Goal: Task Accomplishment & Management: Complete application form

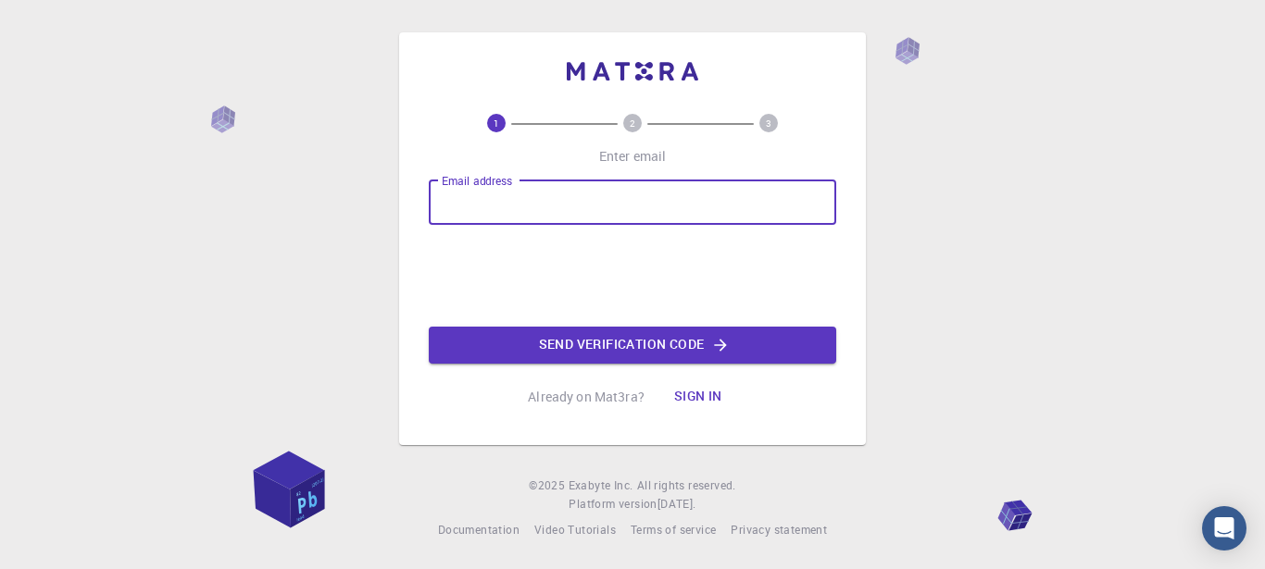
click at [625, 218] on input "Email address" at bounding box center [632, 203] width 407 height 44
type input "[EMAIL_ADDRESS][DOMAIN_NAME]"
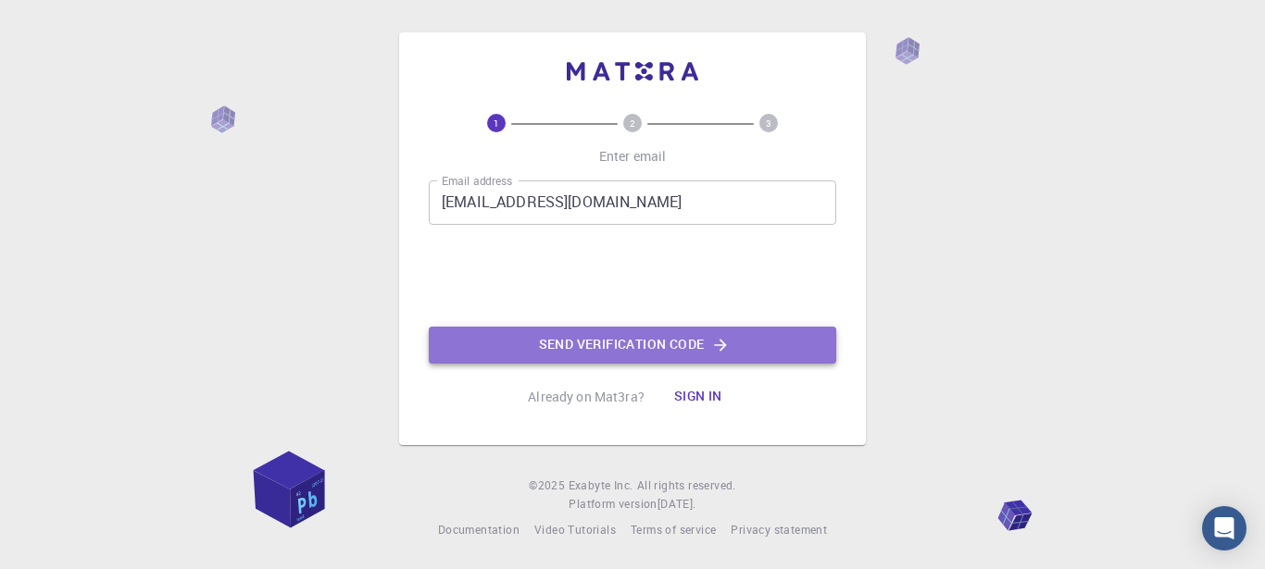
click at [797, 339] on button "Send verification code" at bounding box center [632, 345] width 407 height 37
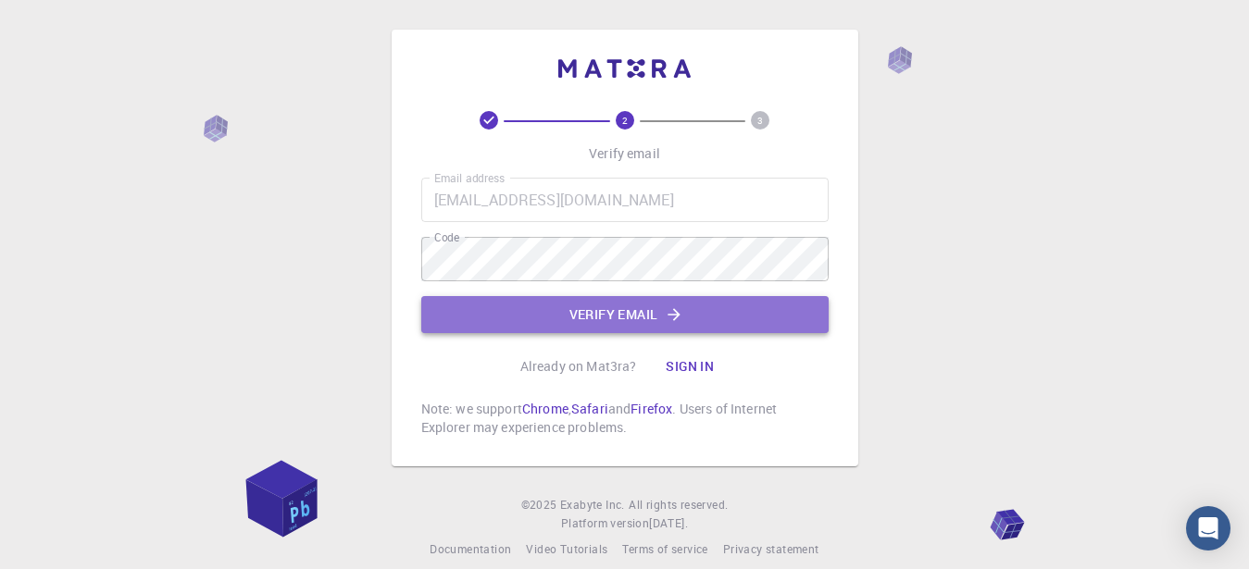
click at [638, 309] on button "Verify email" at bounding box center [624, 314] width 407 height 37
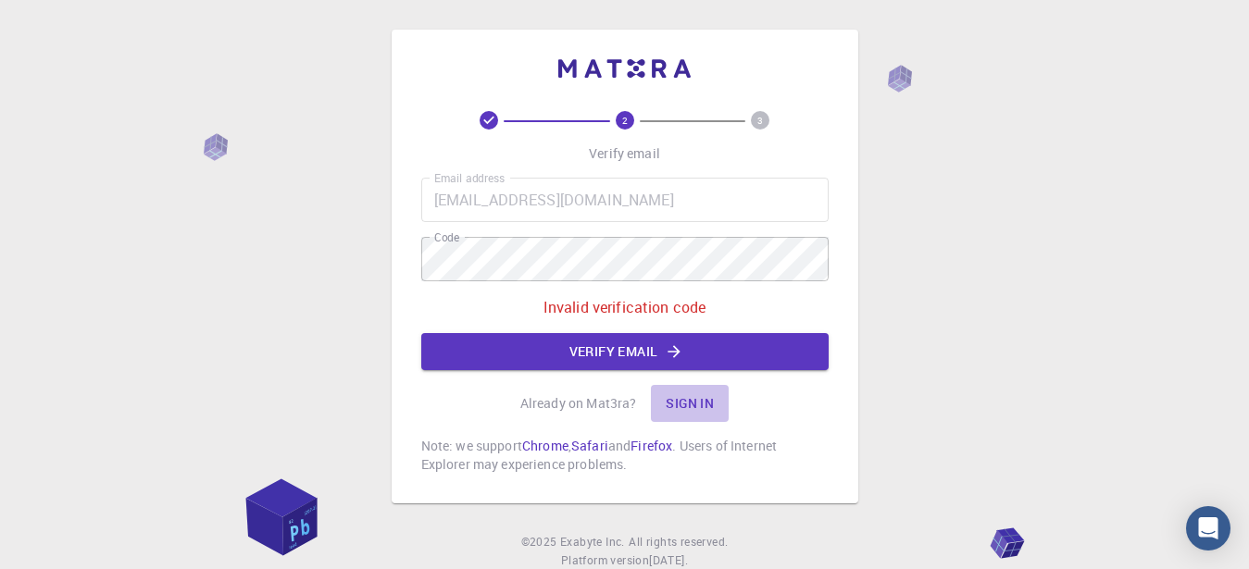
click at [700, 404] on button "Sign in" at bounding box center [690, 403] width 78 height 37
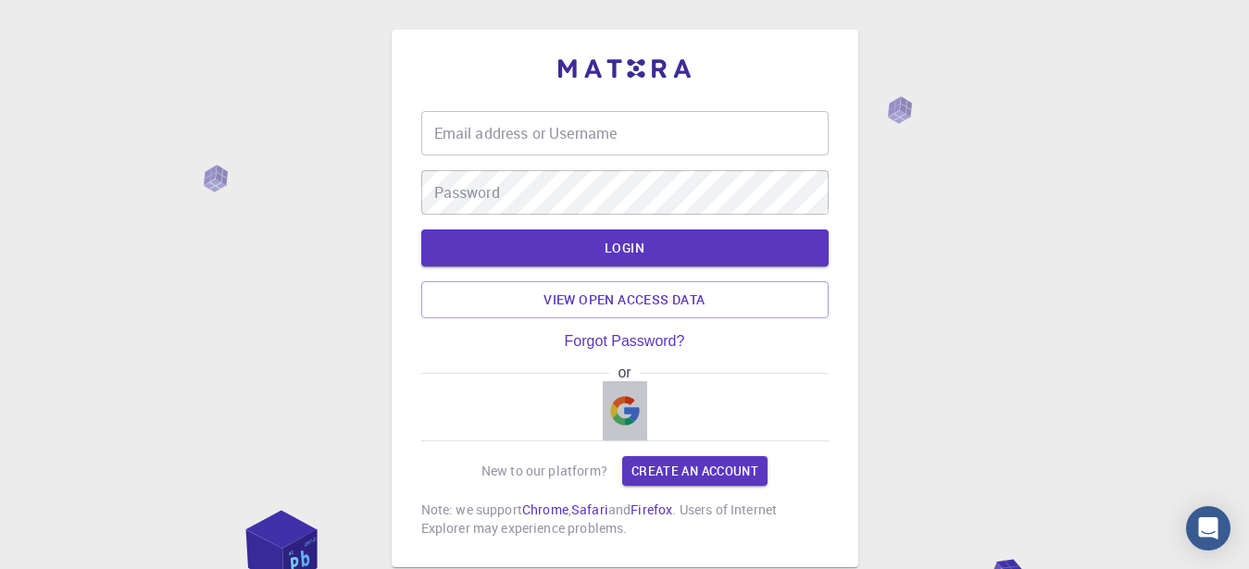
click at [642, 408] on button "button" at bounding box center [625, 410] width 44 height 59
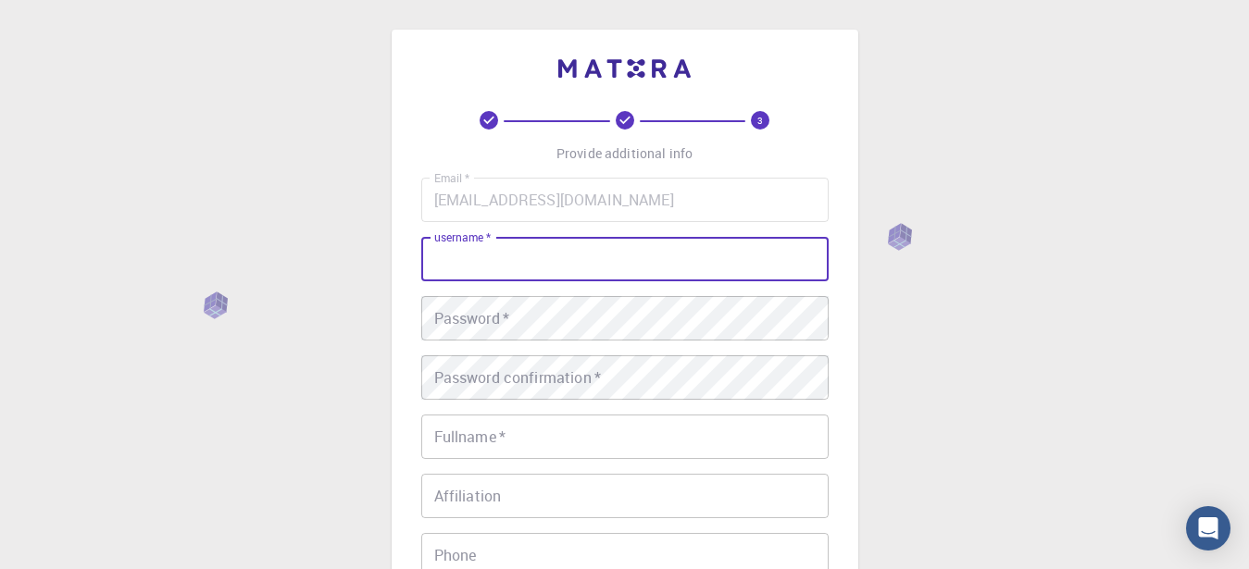
click at [575, 266] on input "username   *" at bounding box center [624, 259] width 407 height 44
type input "seinnyo"
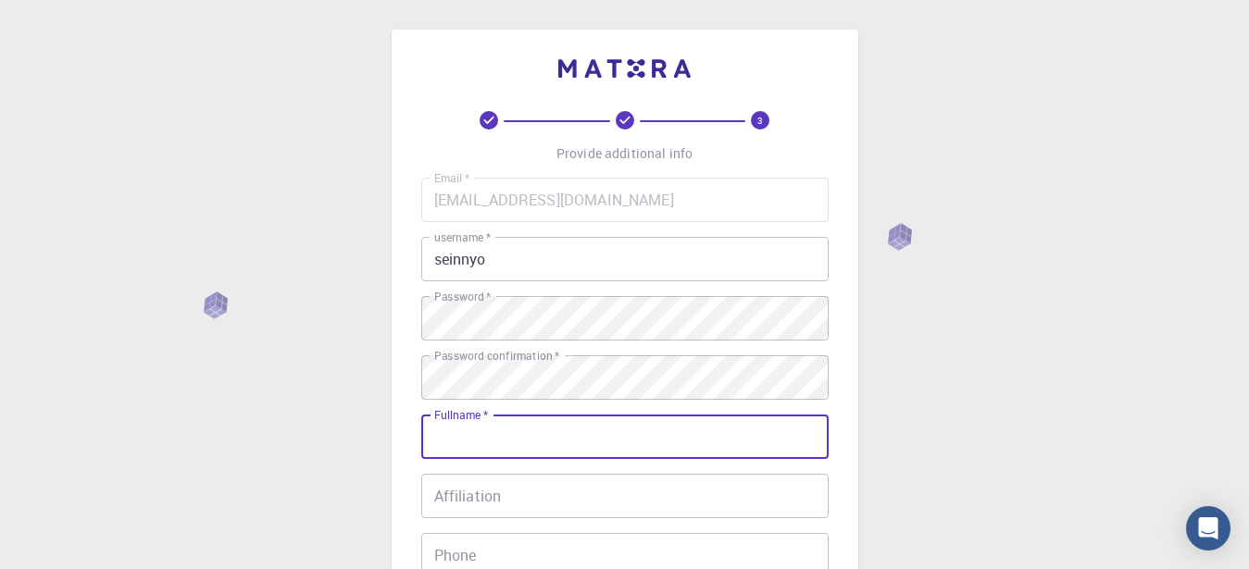
click at [623, 430] on input "Fullname   *" at bounding box center [624, 437] width 407 height 44
type input "sein nyo"
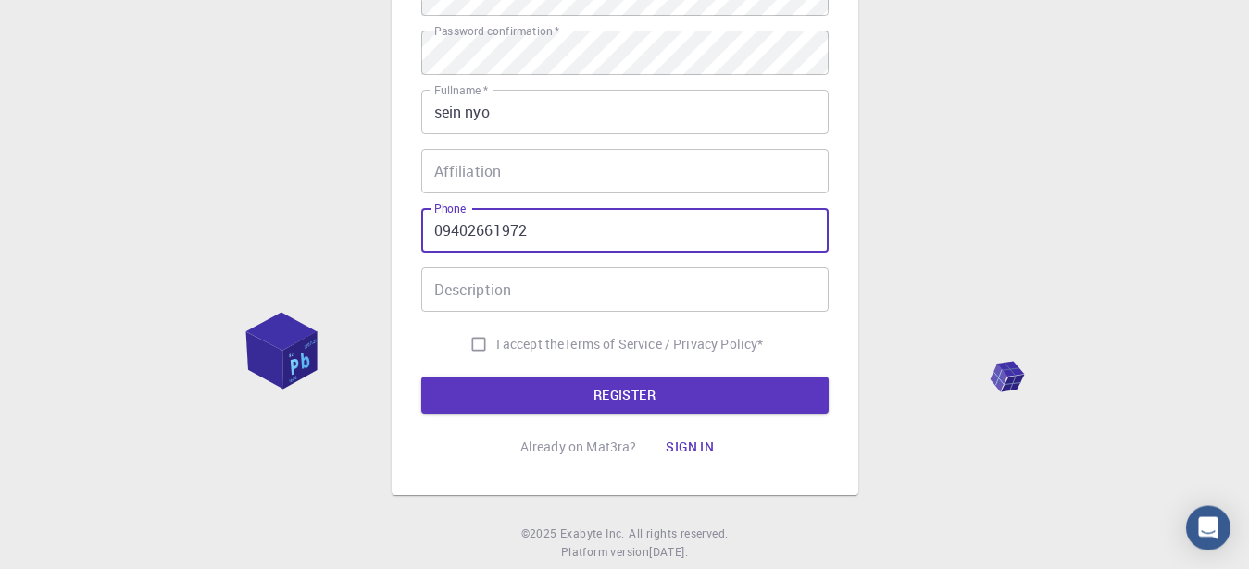
scroll to position [330, 0]
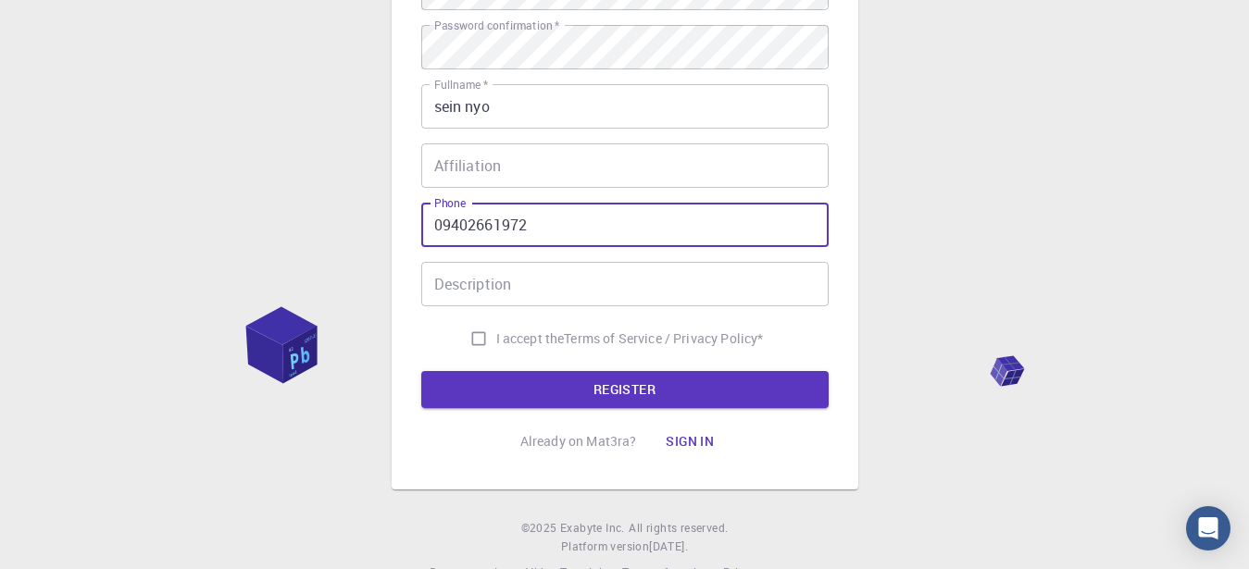
type input "09402661972"
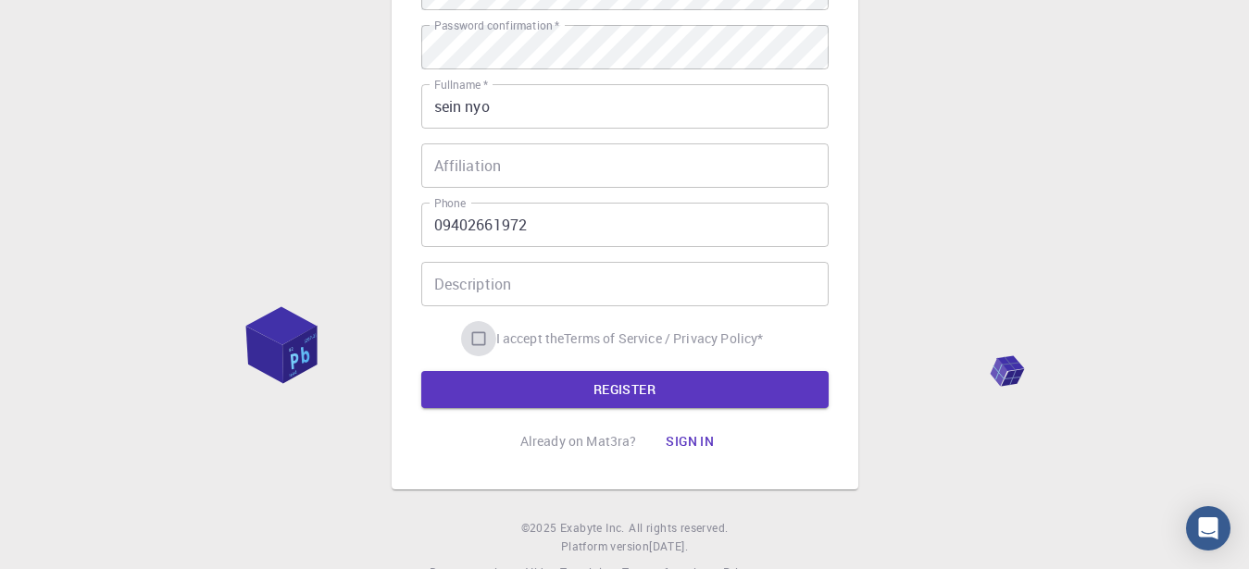
click at [472, 343] on input "I accept the Terms of Service / Privacy Policy *" at bounding box center [478, 338] width 35 height 35
checkbox input "true"
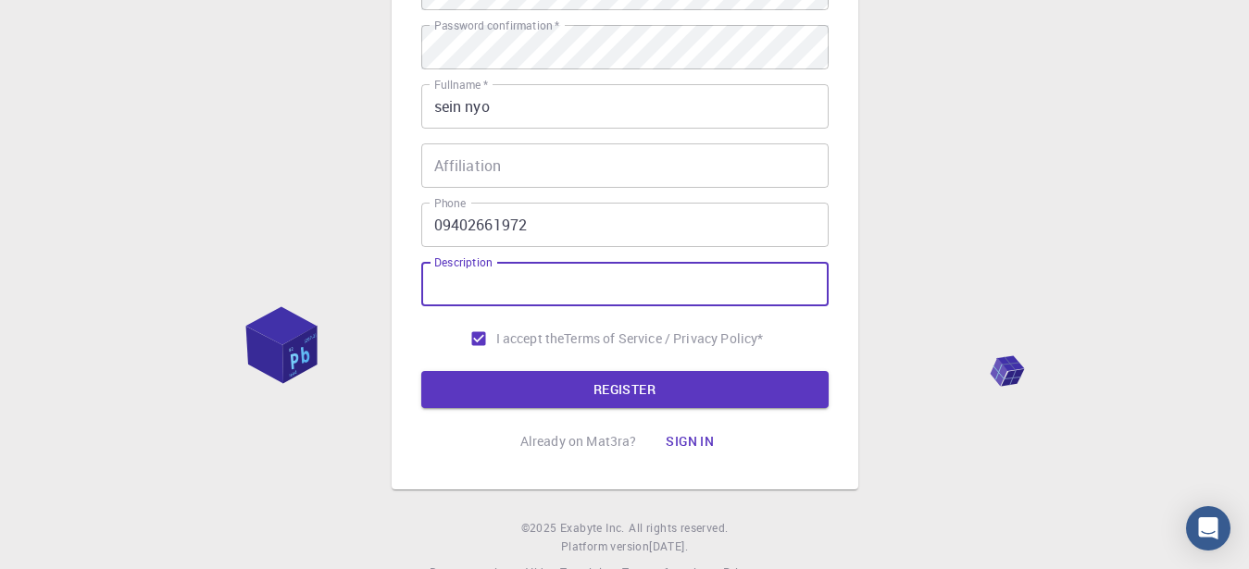
click at [563, 293] on input "Description" at bounding box center [624, 284] width 407 height 44
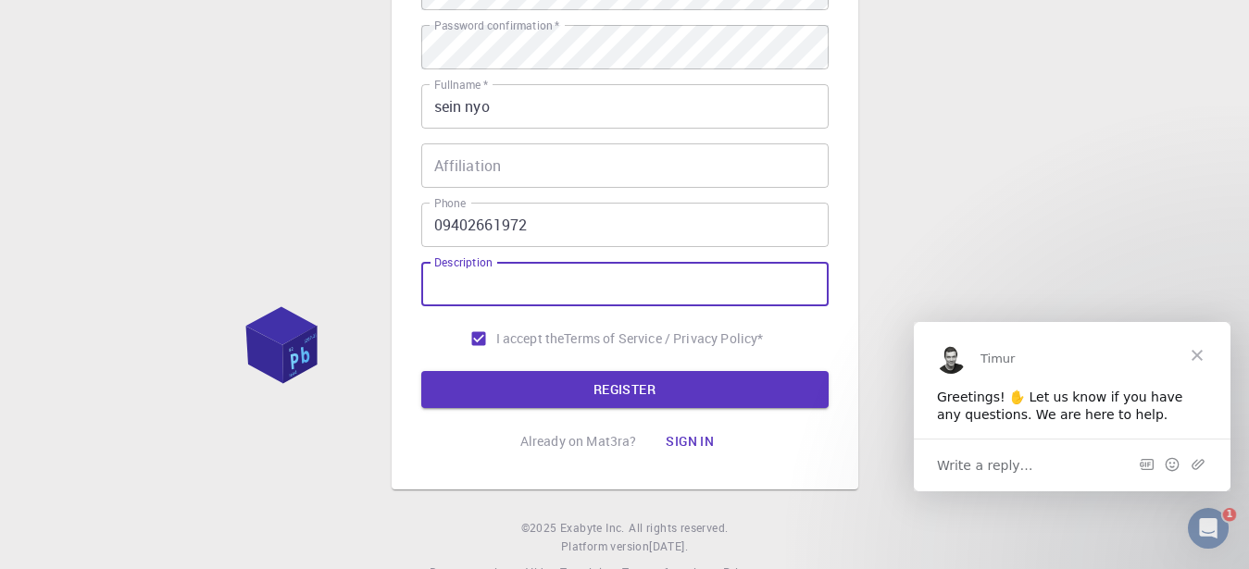
scroll to position [0, 0]
type input "For Tractor Production"
click at [578, 393] on button "REGISTER" at bounding box center [624, 389] width 407 height 37
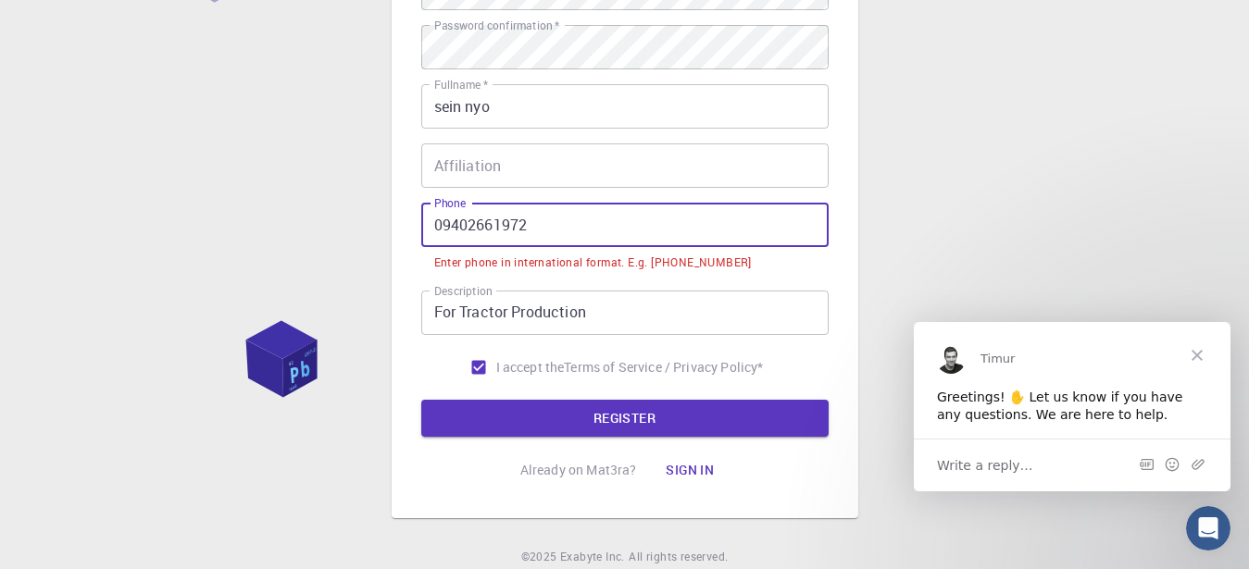
click at [452, 224] on input "09402661972" at bounding box center [624, 225] width 407 height 44
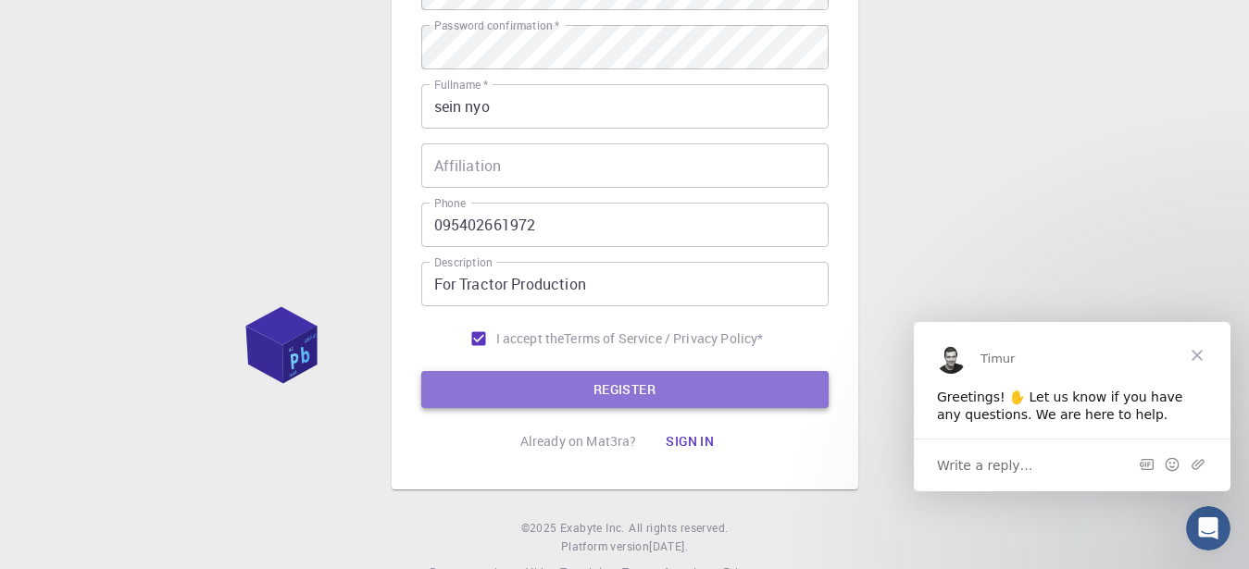
click at [510, 387] on button "REGISTER" at bounding box center [624, 389] width 407 height 37
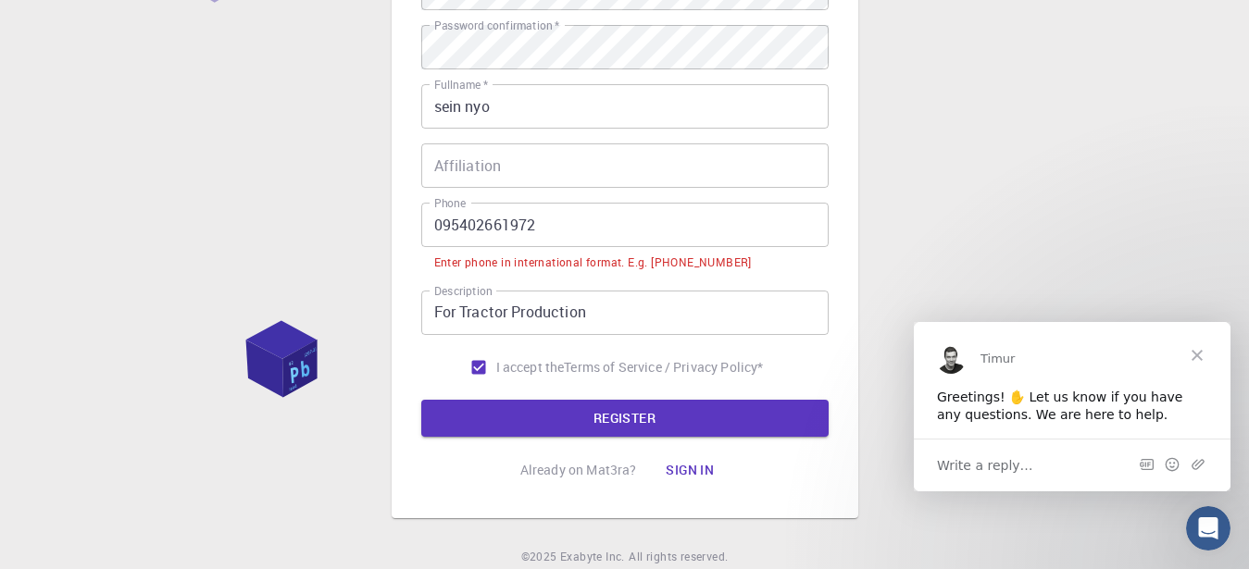
click at [455, 227] on input "095402661972" at bounding box center [624, 225] width 407 height 44
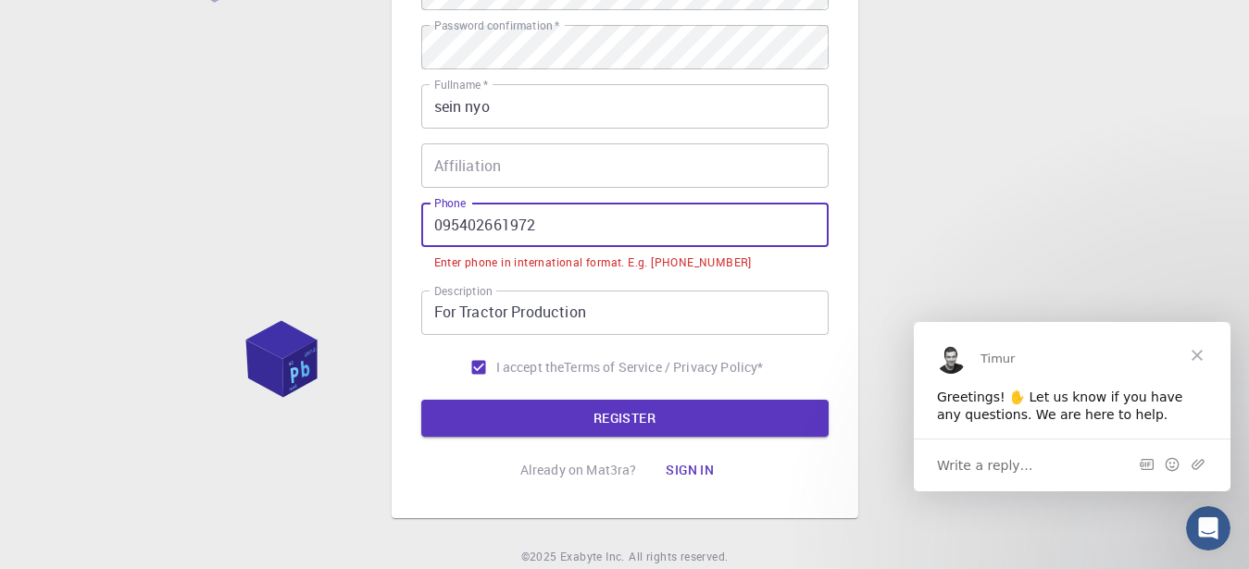
click at [442, 225] on input "095402661972" at bounding box center [624, 225] width 407 height 44
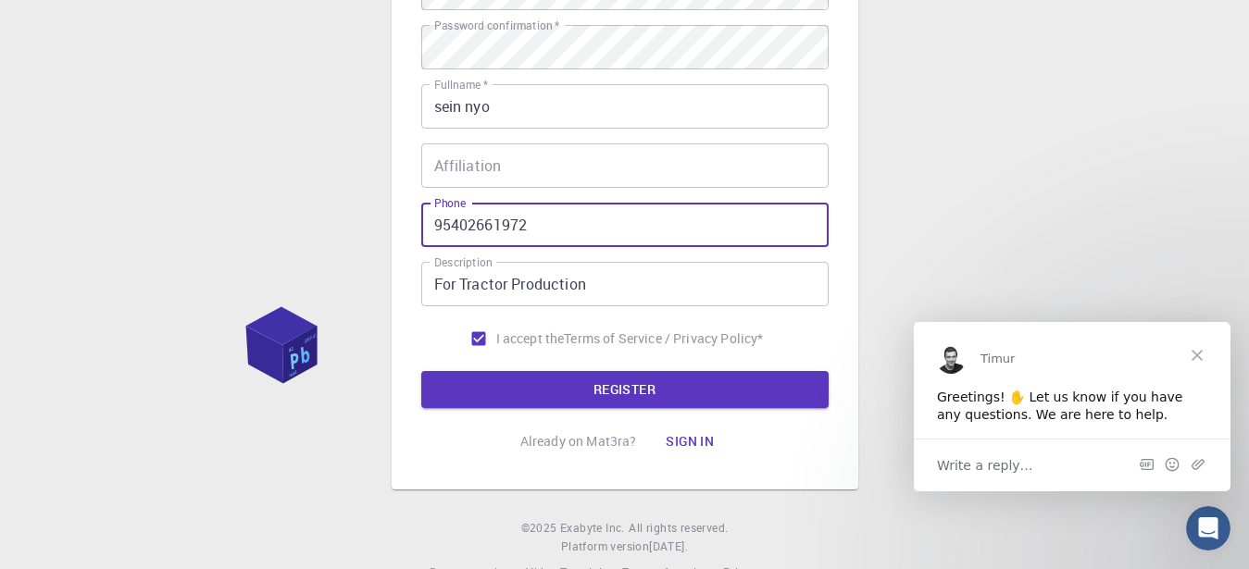
click at [605, 231] on input "95402661972" at bounding box center [624, 225] width 407 height 44
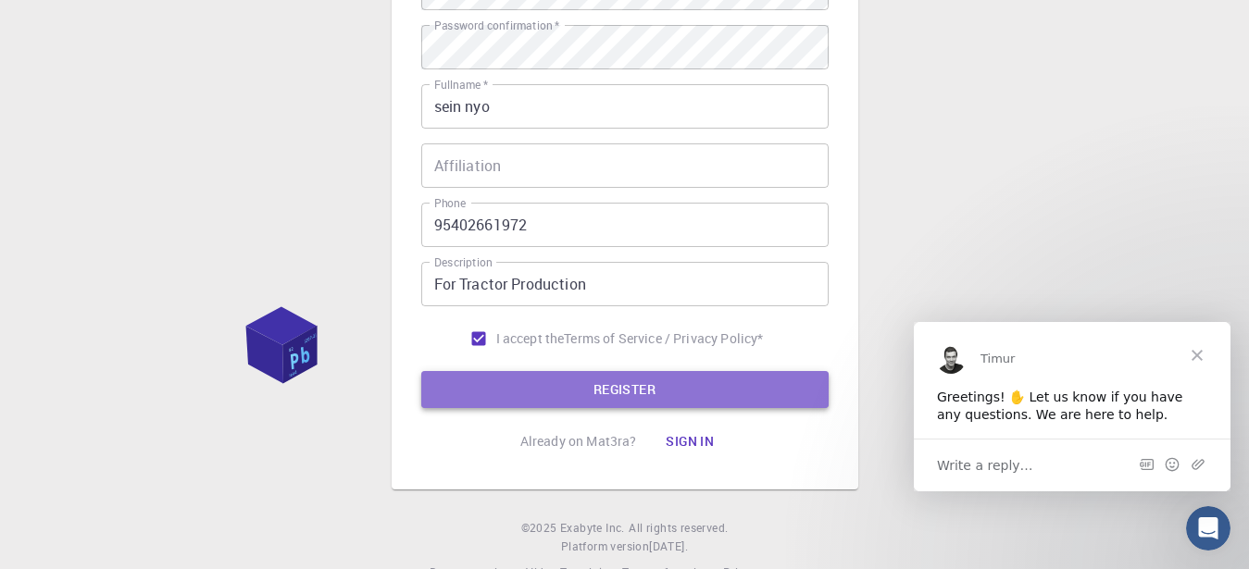
click at [596, 386] on button "REGISTER" at bounding box center [624, 389] width 407 height 37
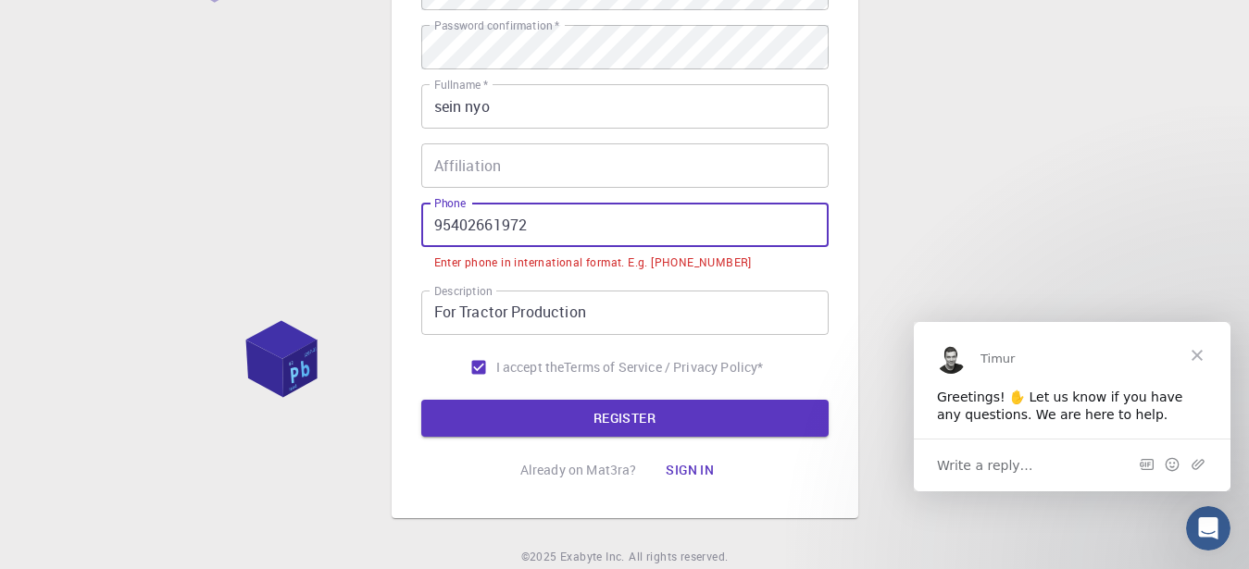
click at [447, 226] on input "95402661972" at bounding box center [624, 225] width 407 height 44
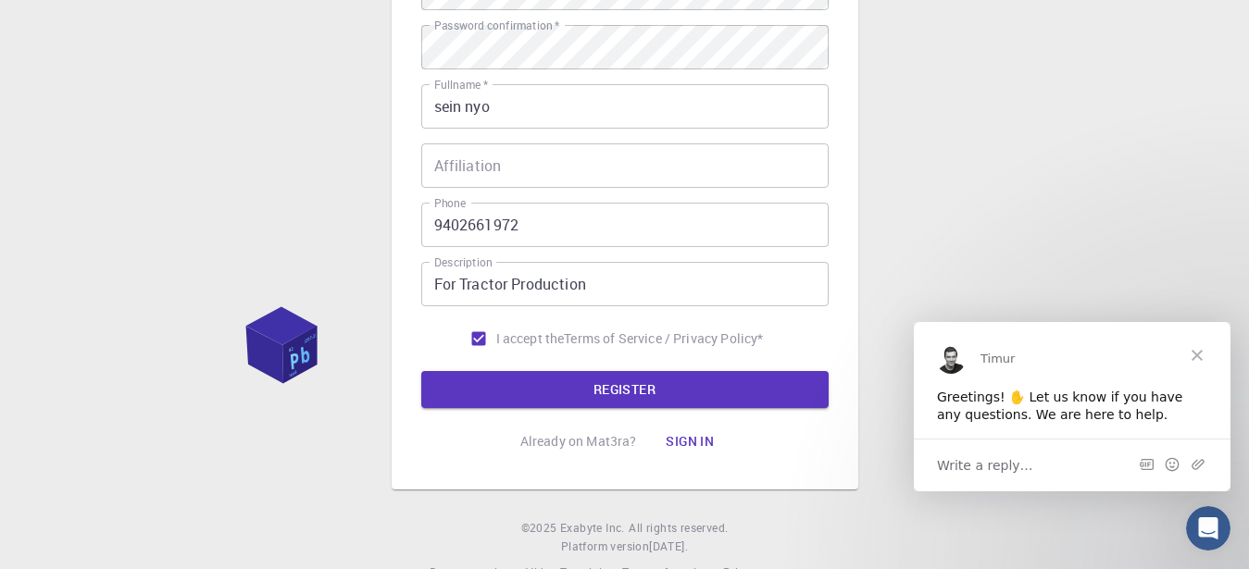
click at [941, 189] on div "3 Provide additional info Email   * [EMAIL_ADDRESS][DOMAIN_NAME] Email   * user…" at bounding box center [624, 141] width 1249 height 942
click at [728, 398] on button "REGISTER" at bounding box center [624, 389] width 407 height 37
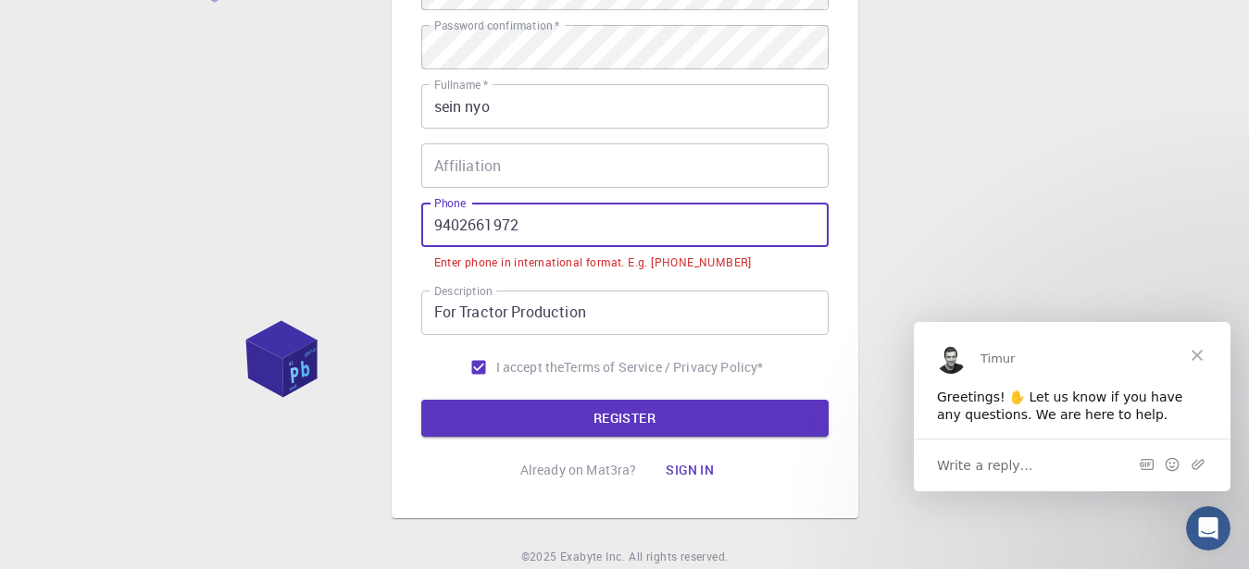
click at [442, 223] on input "9402661972" at bounding box center [624, 225] width 407 height 44
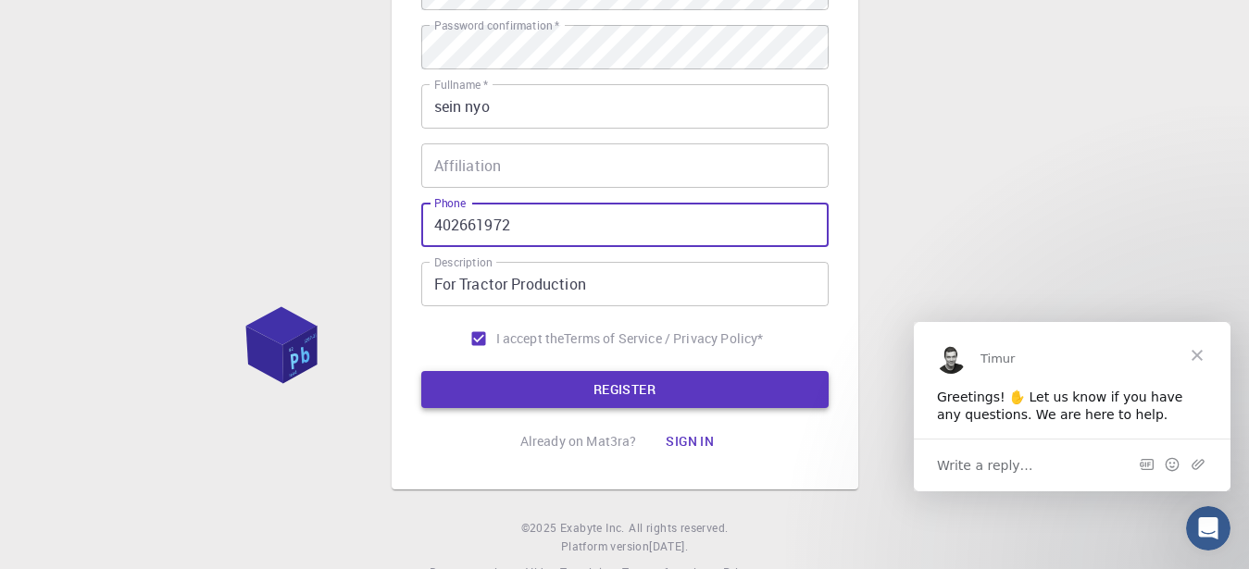
type input "402661972"
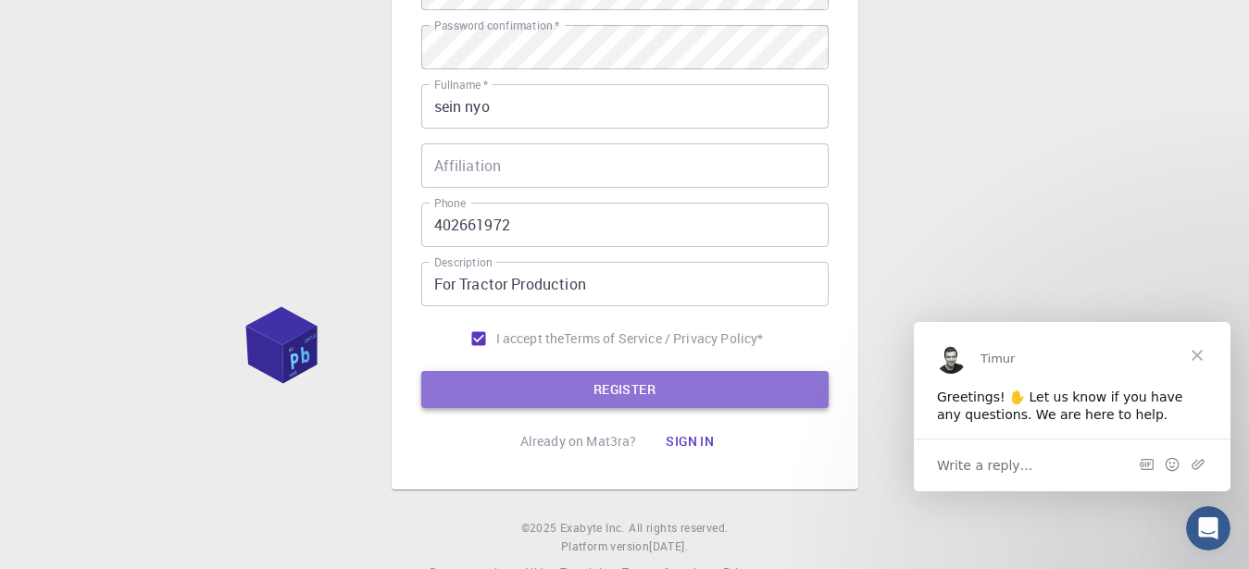
click at [562, 393] on button "REGISTER" at bounding box center [624, 389] width 407 height 37
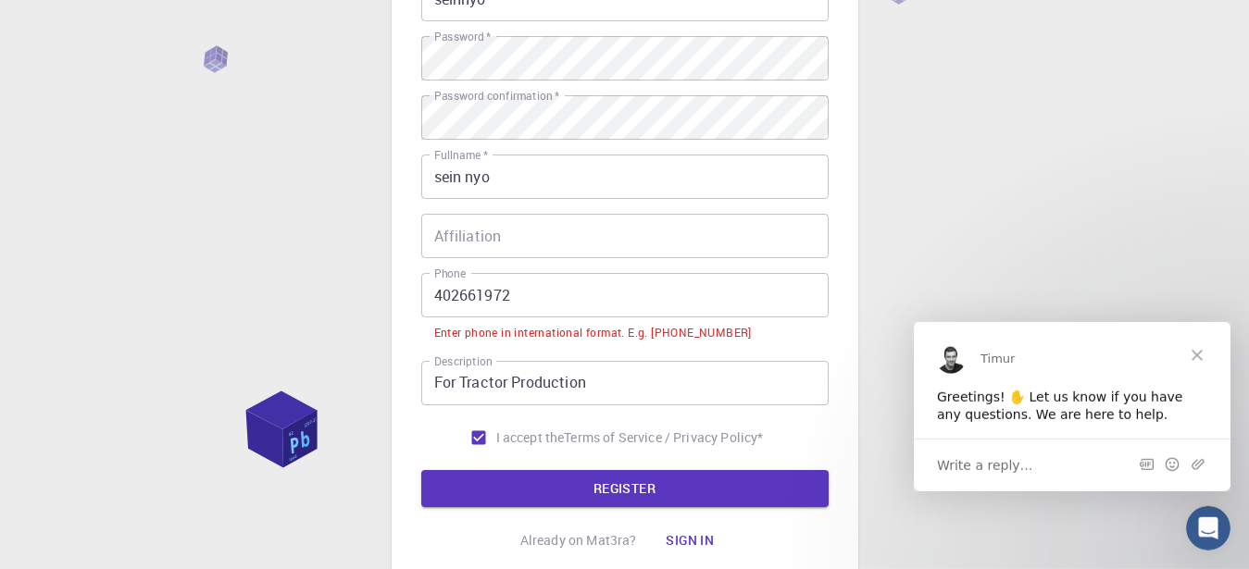
scroll to position [401, 0]
